Goal: Transaction & Acquisition: Purchase product/service

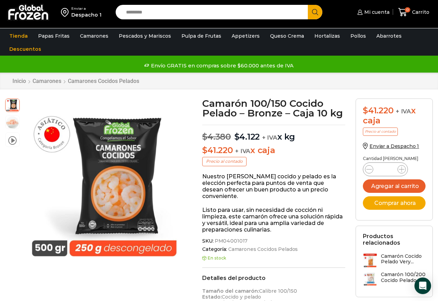
scroll to position [0, 0]
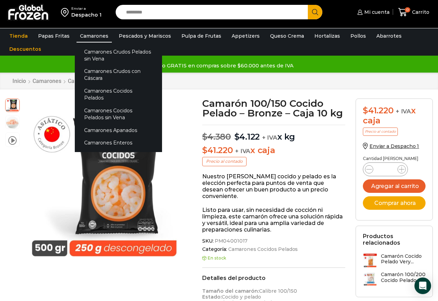
click at [94, 37] on link "Camarones" at bounding box center [93, 35] width 35 height 13
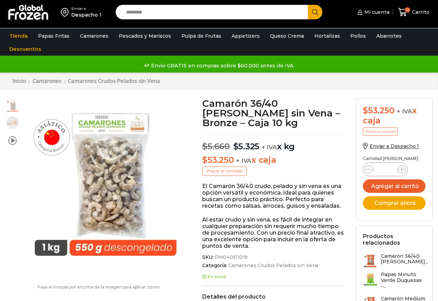
scroll to position [0, 0]
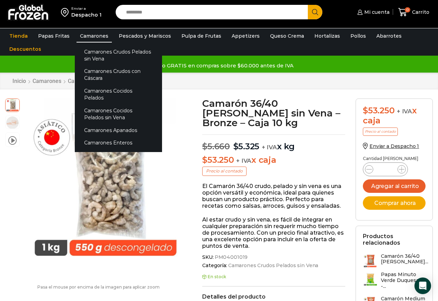
click at [86, 37] on link "Camarones" at bounding box center [93, 35] width 35 height 13
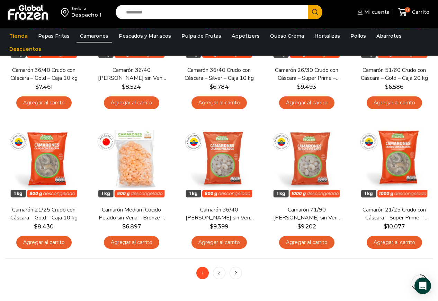
scroll to position [415, 0]
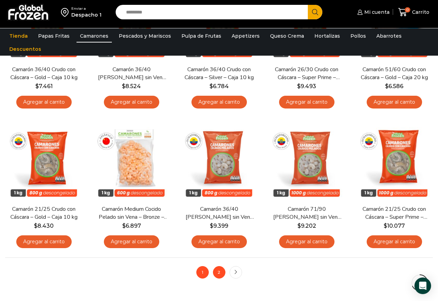
click at [219, 272] on link "2" at bounding box center [219, 272] width 12 height 12
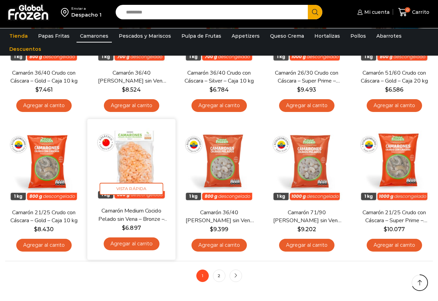
click at [125, 164] on img at bounding box center [131, 164] width 78 height 78
